Goal: Find specific page/section: Find specific page/section

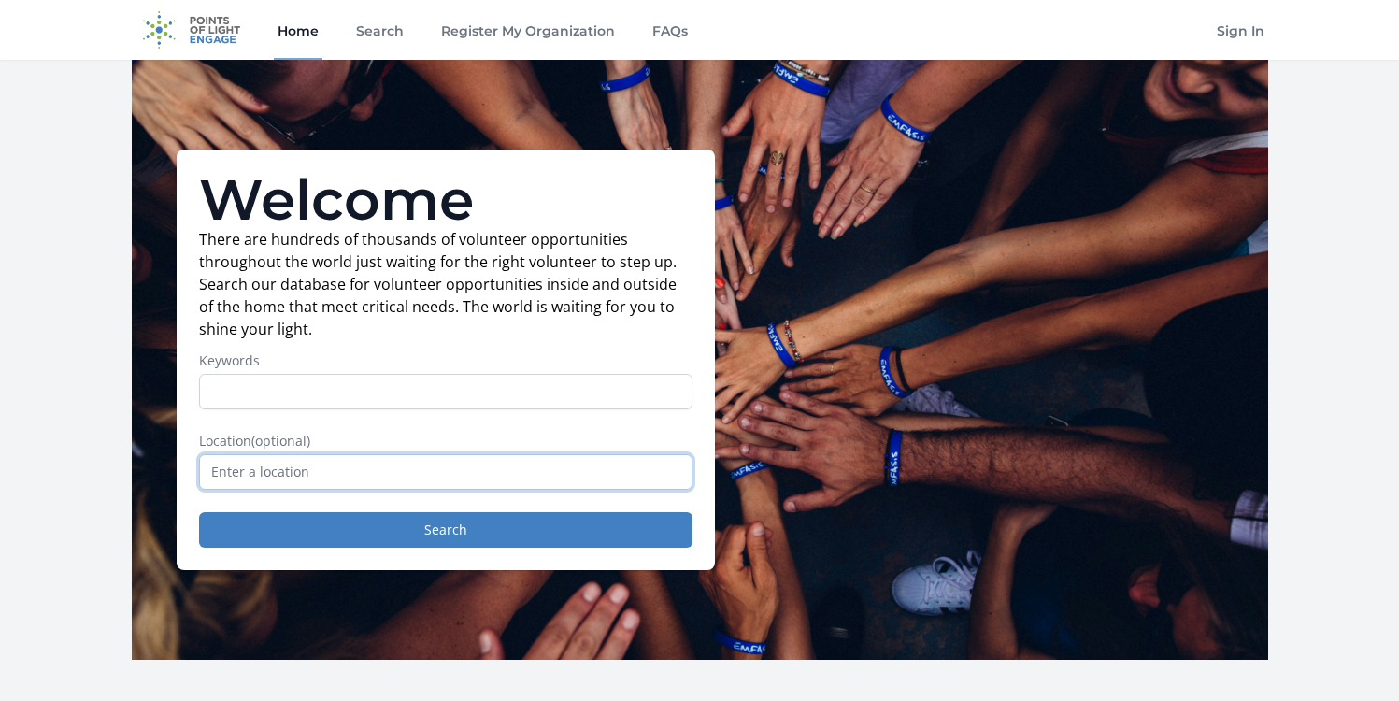
click at [251, 472] on input "text" at bounding box center [445, 472] width 493 height 36
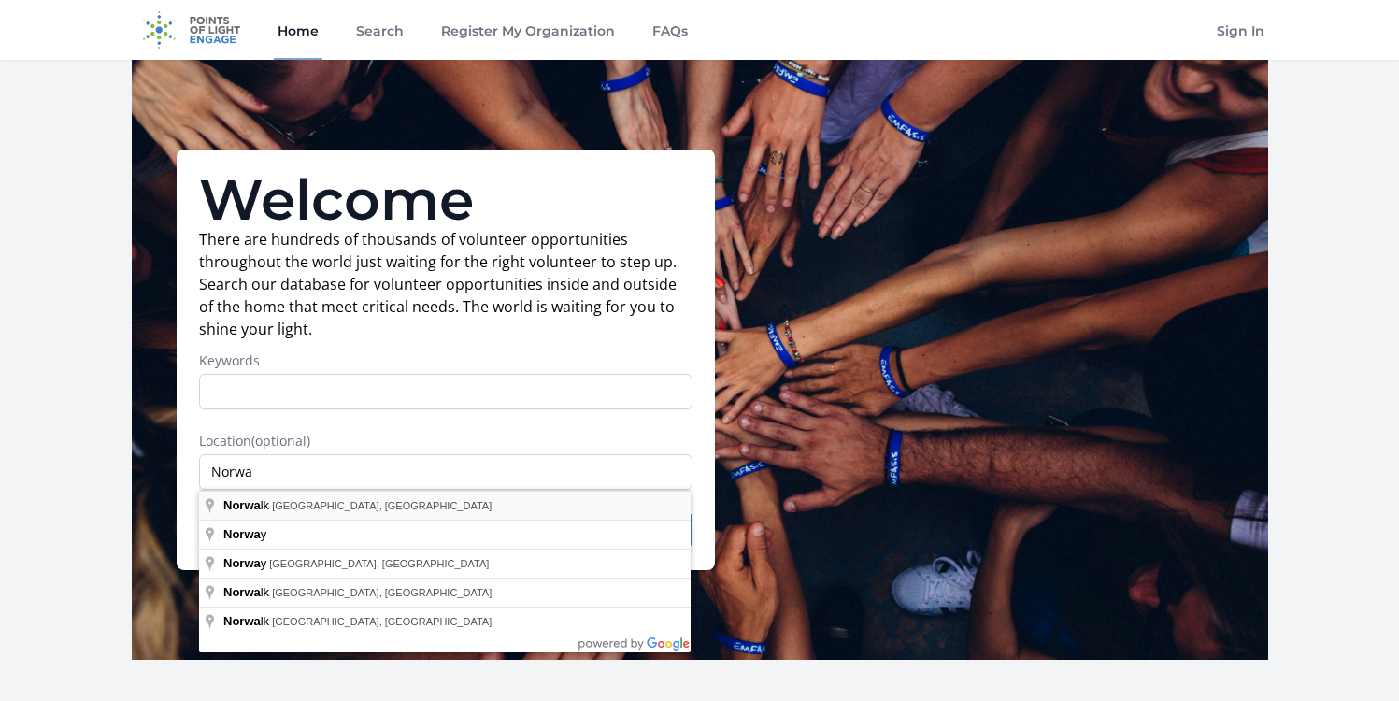
type input "[GEOGRAPHIC_DATA], [GEOGRAPHIC_DATA], [GEOGRAPHIC_DATA]"
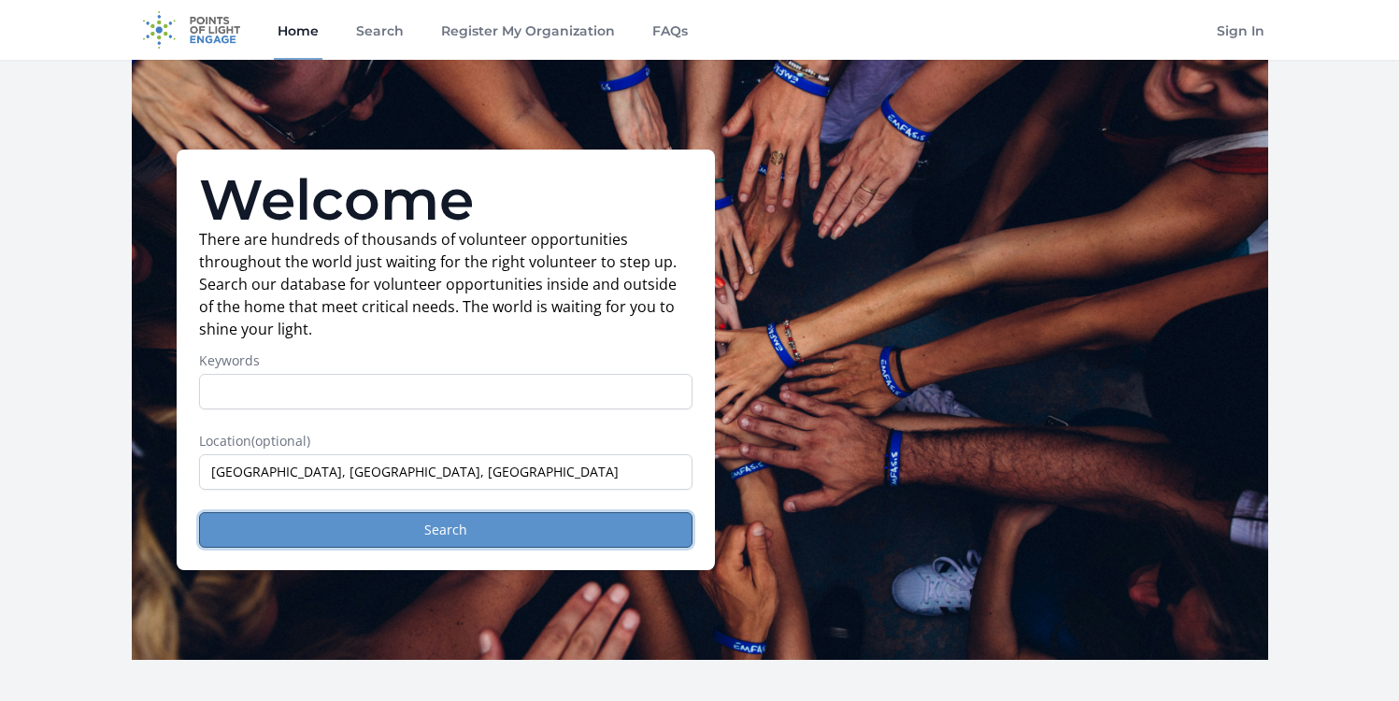
click at [361, 525] on button "Search" at bounding box center [445, 530] width 493 height 36
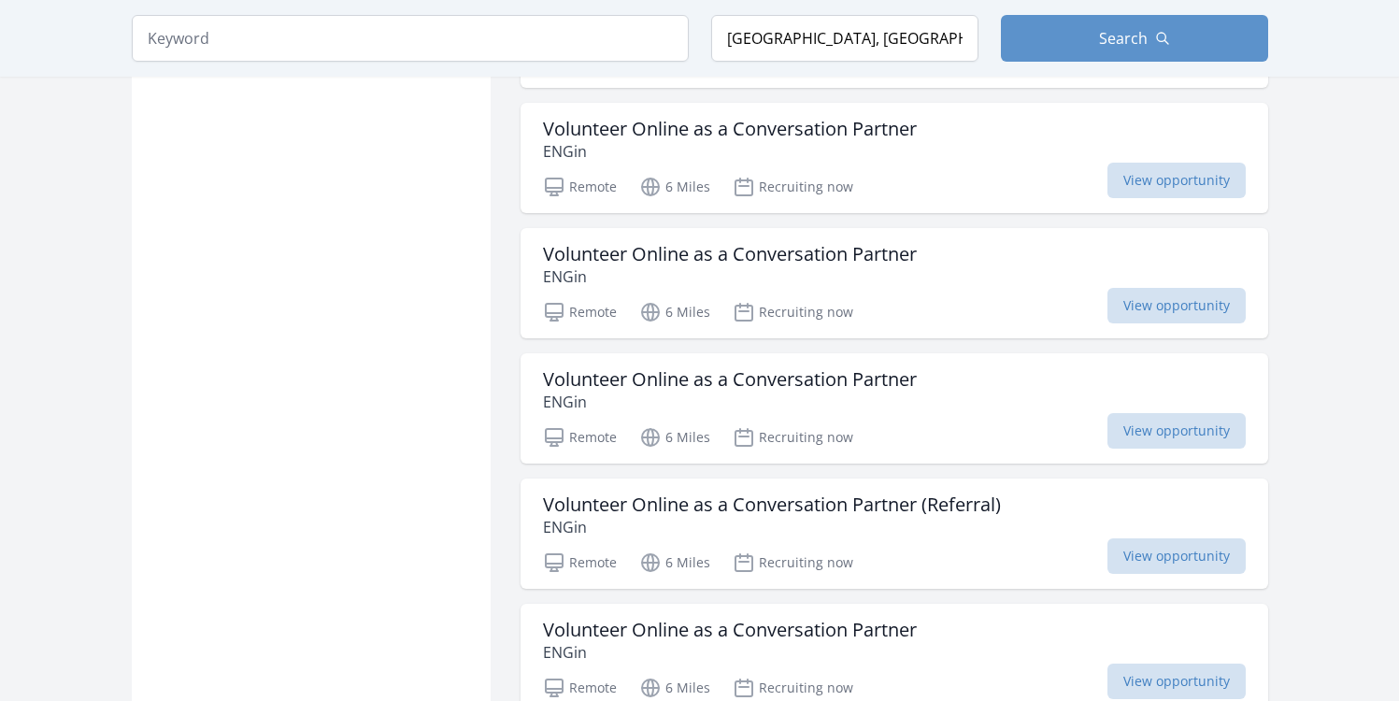
scroll to position [1941, 0]
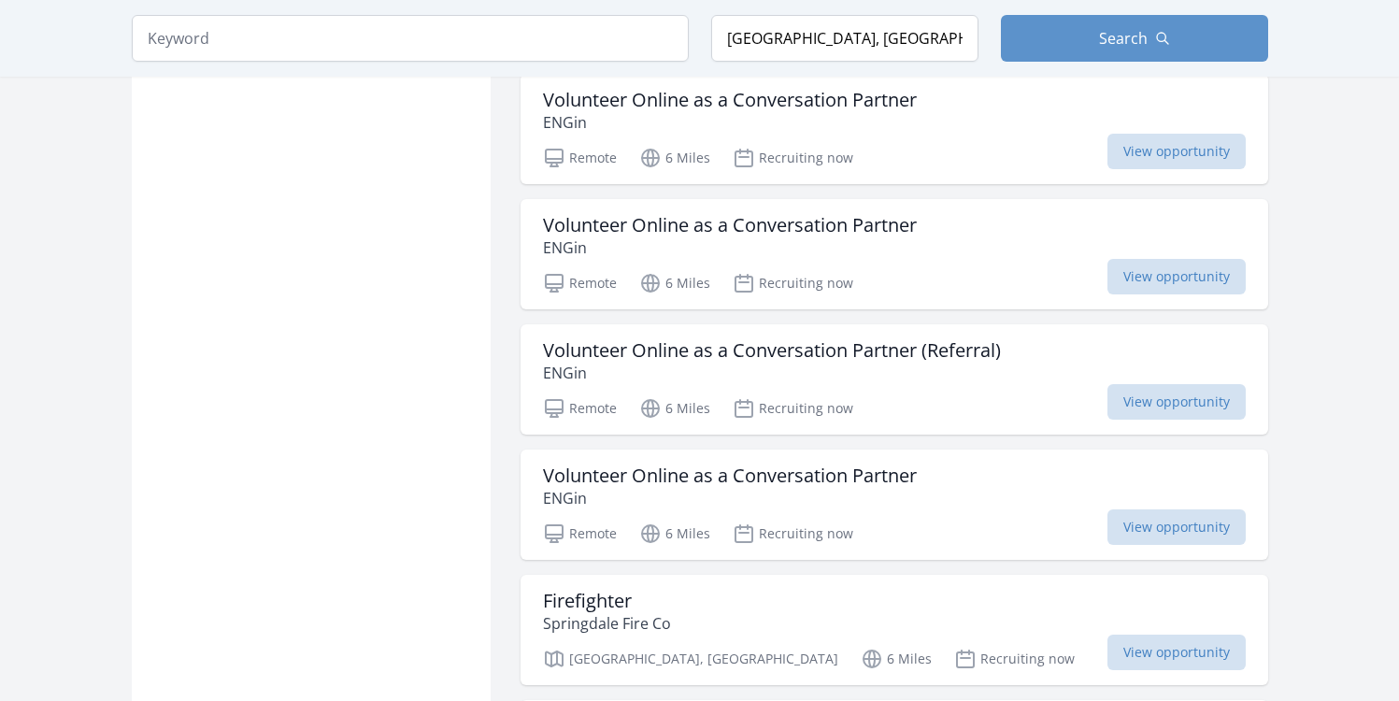
scroll to position [2155, 0]
